Goal: Information Seeking & Learning: Learn about a topic

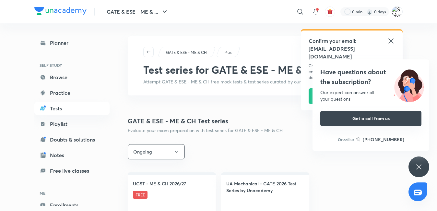
click at [174, 119] on button "Get a call from us" at bounding box center [370, 118] width 101 height 16
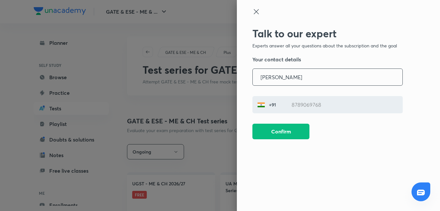
click at [174, 13] on icon at bounding box center [256, 12] width 8 height 8
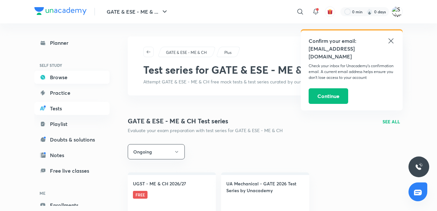
click at [73, 78] on link "Browse" at bounding box center [71, 77] width 75 height 13
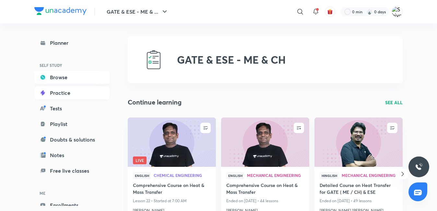
click at [74, 91] on link "Practice" at bounding box center [71, 92] width 75 height 13
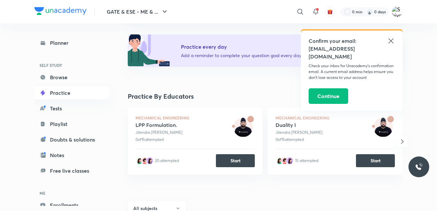
scroll to position [97, 0]
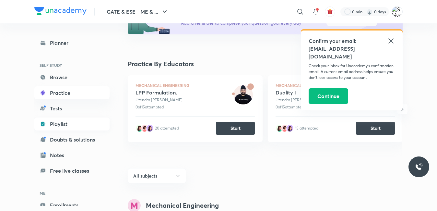
click at [59, 125] on link "Playlist" at bounding box center [71, 123] width 75 height 13
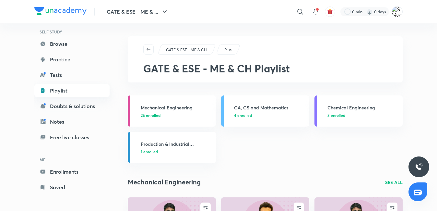
scroll to position [34, 0]
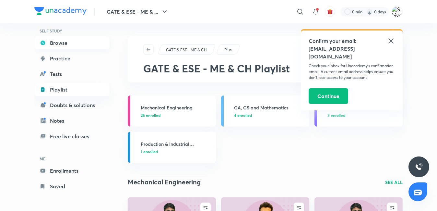
click at [65, 45] on link "Browse" at bounding box center [71, 42] width 75 height 13
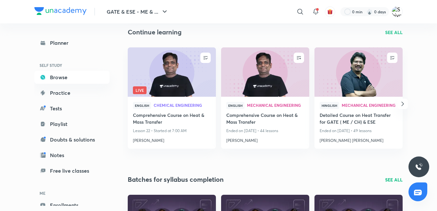
scroll to position [65, 0]
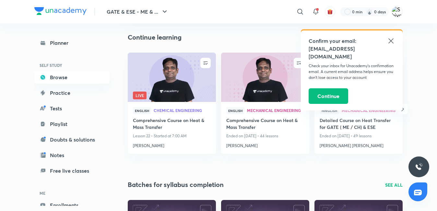
click at [170, 76] on img at bounding box center [172, 77] width 90 height 50
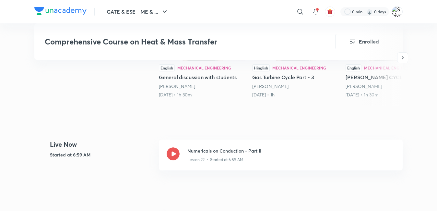
scroll to position [194, 0]
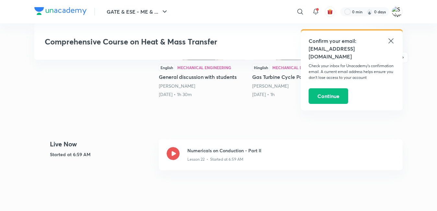
click at [174, 41] on icon at bounding box center [391, 41] width 8 height 8
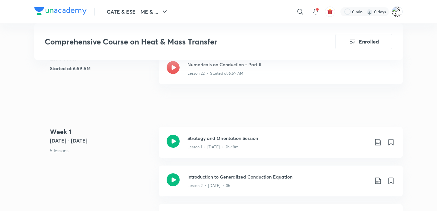
scroll to position [292, 0]
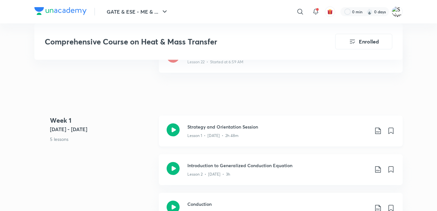
click at [174, 127] on icon at bounding box center [173, 129] width 13 height 13
